Goal: Find contact information: Find contact information

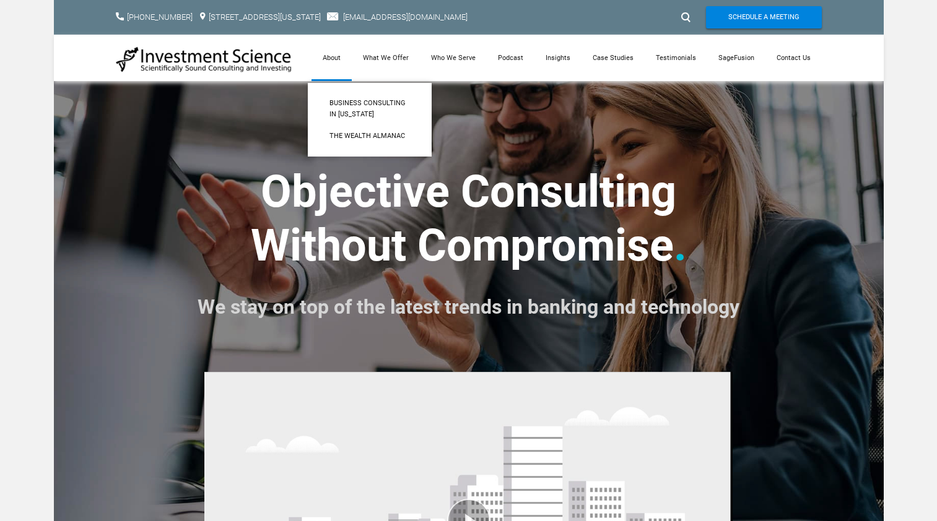
click at [343, 56] on link "About" at bounding box center [331, 58] width 40 height 46
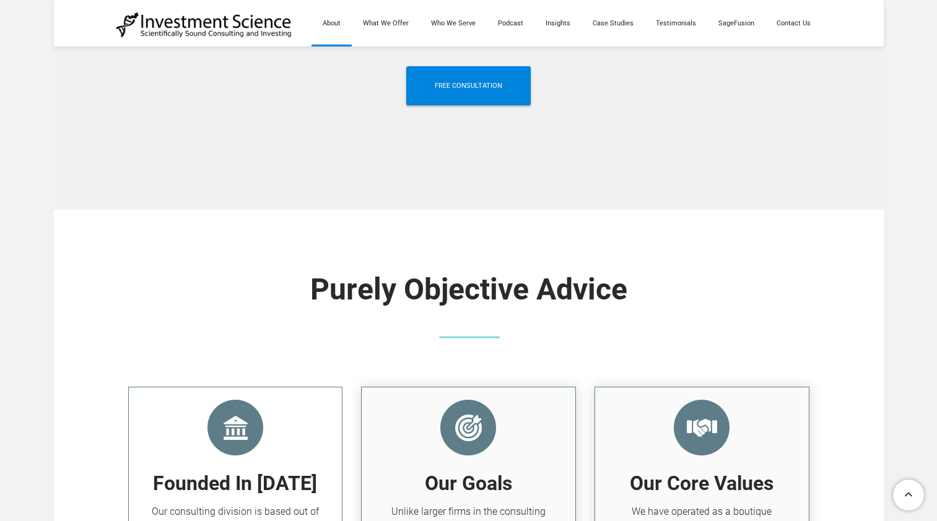
scroll to position [1114, 0]
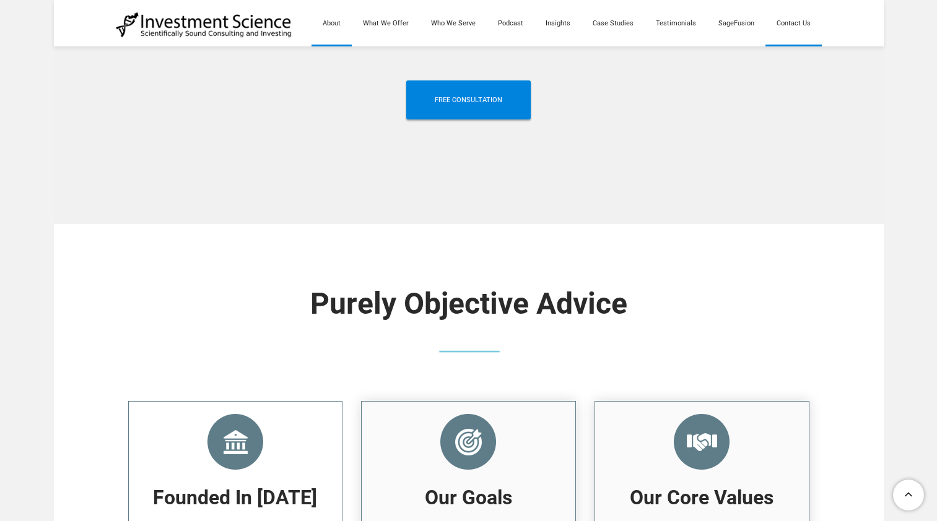
click at [793, 22] on link "Contact Us" at bounding box center [793, 23] width 56 height 46
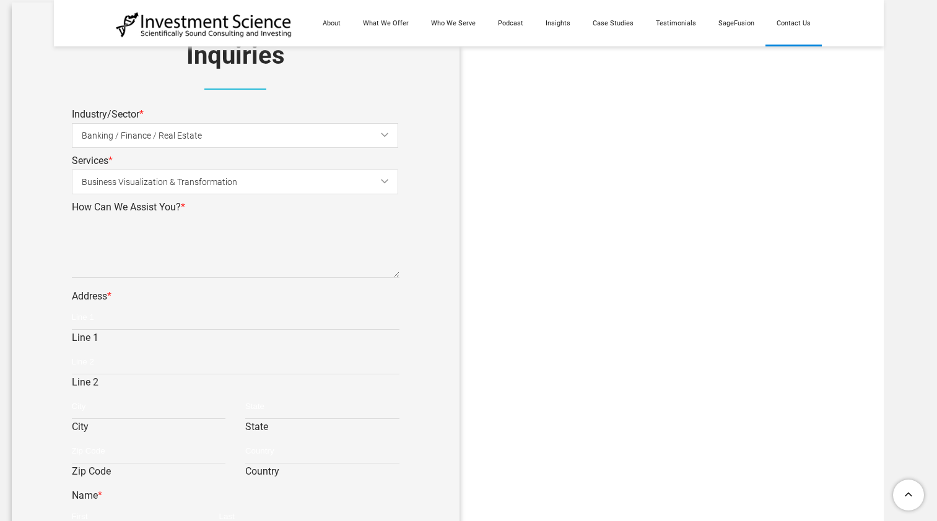
scroll to position [495, 0]
